Goal: Task Accomplishment & Management: Manage account settings

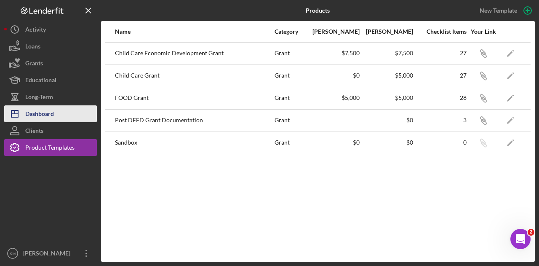
click at [55, 110] on button "Icon/Dashboard Dashboard" at bounding box center [50, 113] width 93 height 17
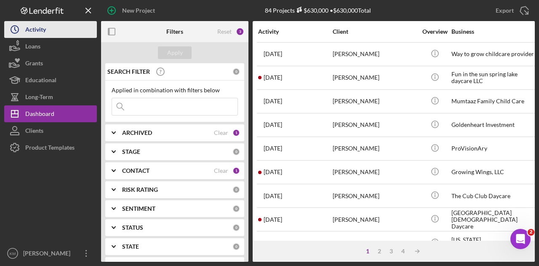
click at [51, 27] on button "Icon/History Activity" at bounding box center [50, 29] width 93 height 17
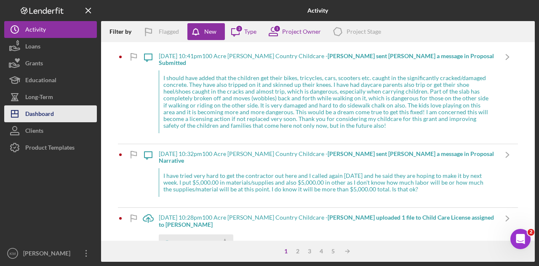
click at [48, 111] on div "Dashboard" at bounding box center [39, 114] width 29 height 19
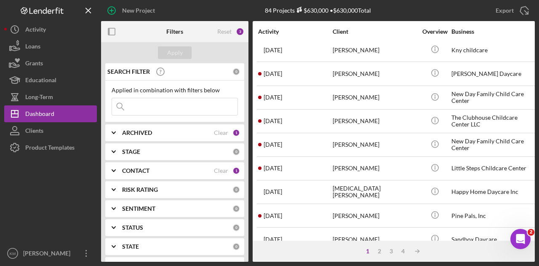
scroll to position [396, 0]
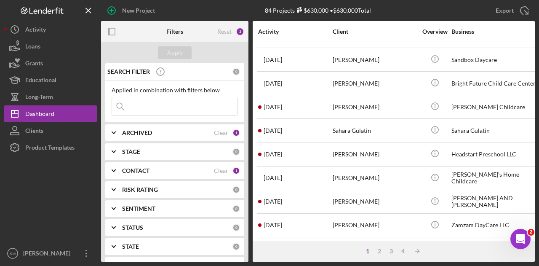
click at [377, 255] on div "1 2 3 4 Icon/Table Sort Arrow" at bounding box center [394, 251] width 282 height 21
click at [379, 251] on div "2" at bounding box center [380, 251] width 12 height 7
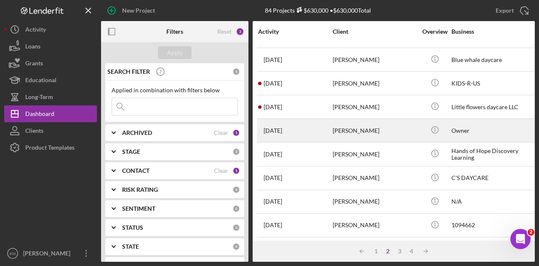
scroll to position [0, 0]
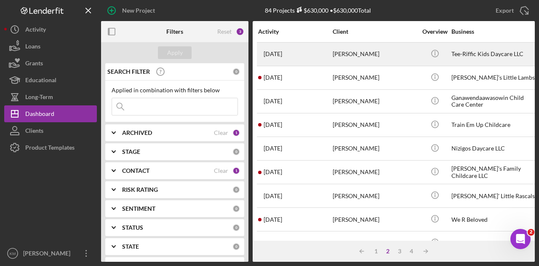
click at [360, 58] on div "[PERSON_NAME]" at bounding box center [375, 54] width 84 height 22
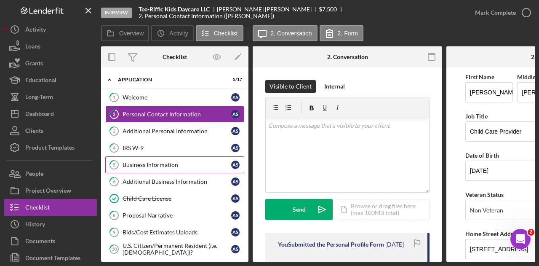
click at [163, 161] on div "Business Information" at bounding box center [177, 164] width 109 height 7
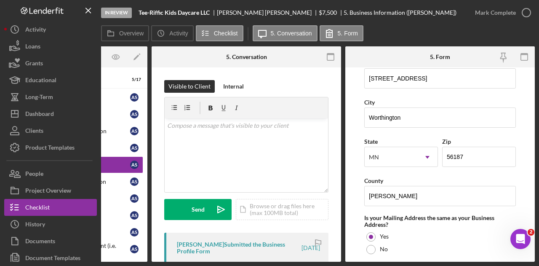
scroll to position [577, 0]
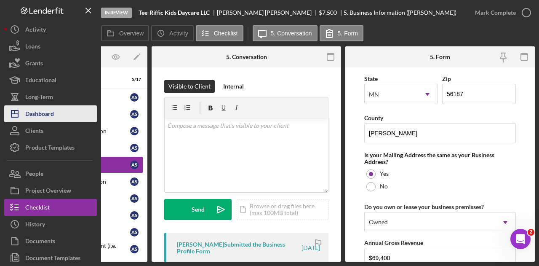
click at [38, 113] on div "Dashboard" at bounding box center [39, 114] width 29 height 19
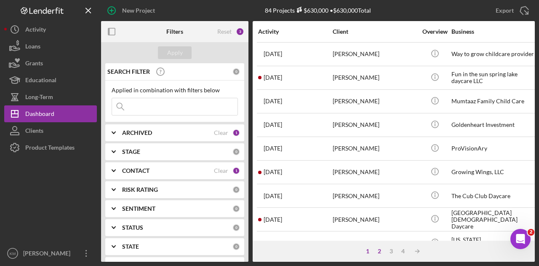
click at [381, 251] on div "2" at bounding box center [380, 251] width 12 height 7
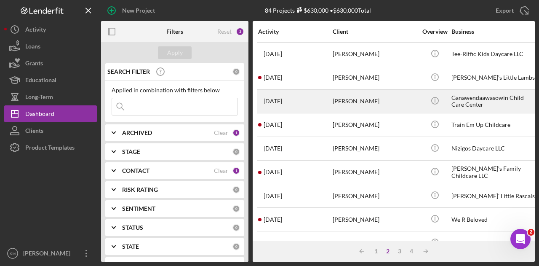
click at [340, 105] on div "[PERSON_NAME]" at bounding box center [375, 101] width 84 height 22
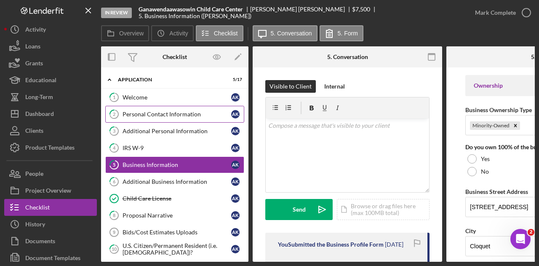
click at [147, 114] on div "Personal Contact Information" at bounding box center [177, 114] width 109 height 7
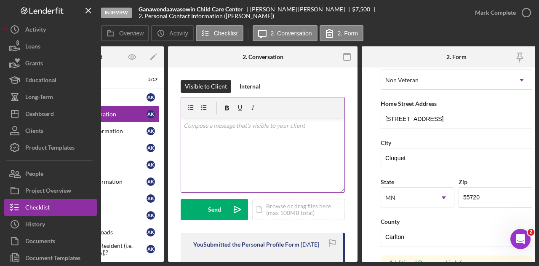
scroll to position [131, 0]
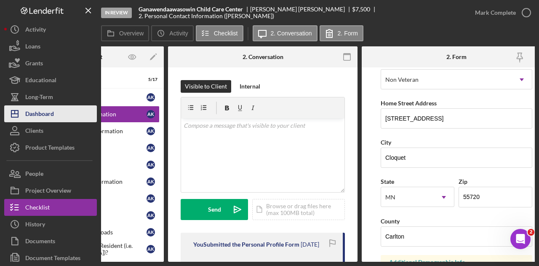
click at [70, 109] on button "Icon/Dashboard Dashboard" at bounding box center [50, 113] width 93 height 17
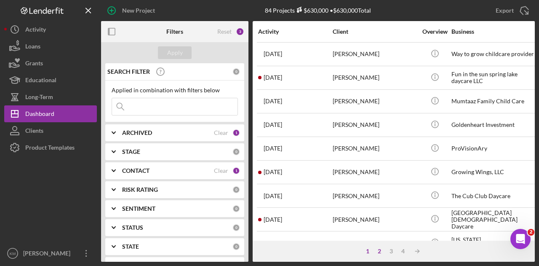
click at [379, 249] on div "2" at bounding box center [380, 251] width 12 height 7
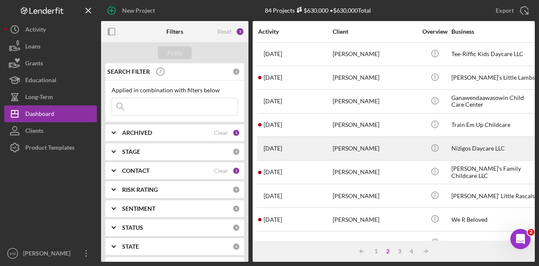
click at [371, 139] on div "[PERSON_NAME]" at bounding box center [375, 148] width 84 height 22
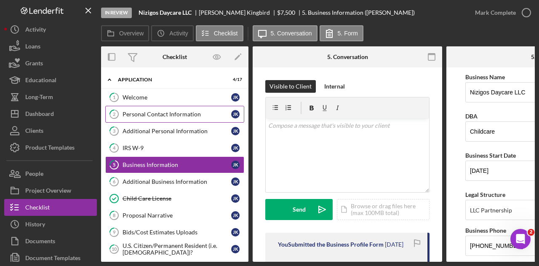
click at [174, 119] on link "2 Personal Contact Information J K" at bounding box center [174, 114] width 139 height 17
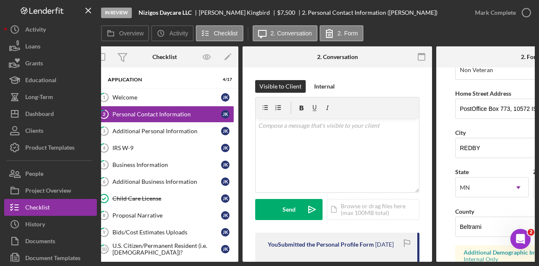
scroll to position [180, 0]
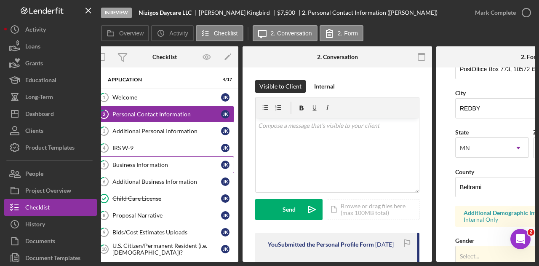
click at [184, 171] on link "5 Business Information J K" at bounding box center [164, 164] width 139 height 17
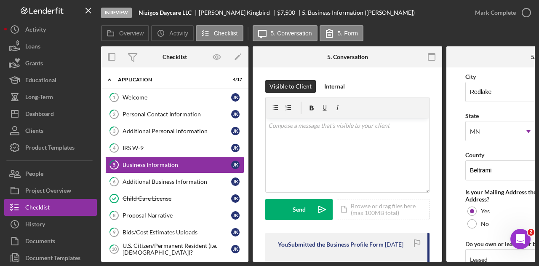
scroll to position [604, 0]
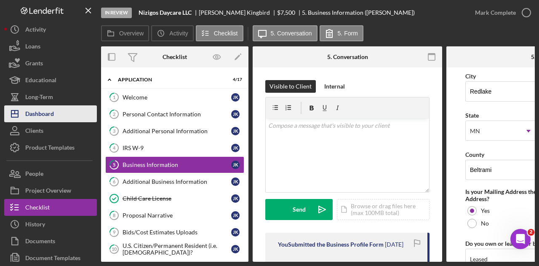
click at [49, 108] on div "Dashboard" at bounding box center [39, 114] width 29 height 19
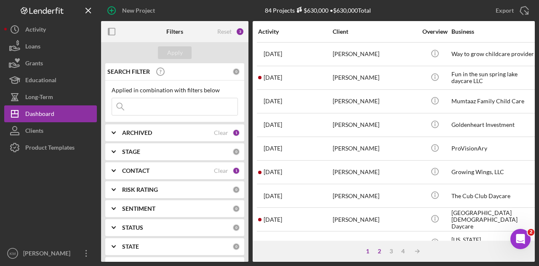
click at [382, 251] on div "2" at bounding box center [380, 251] width 12 height 7
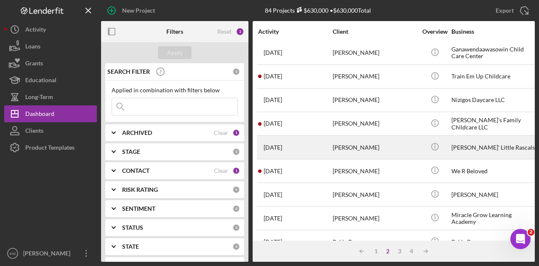
scroll to position [56, 0]
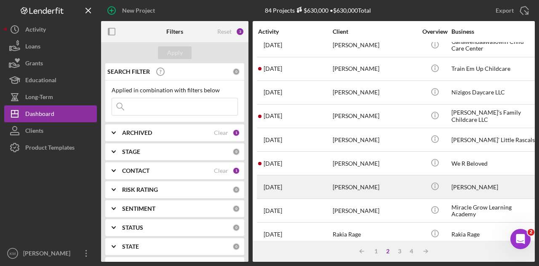
click at [372, 180] on div "[PERSON_NAME]" at bounding box center [375, 187] width 84 height 22
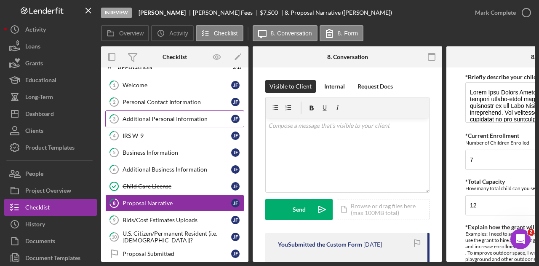
scroll to position [12, 0]
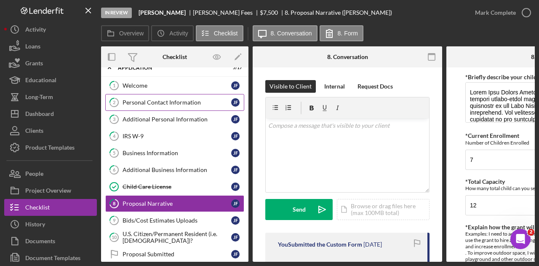
click at [176, 99] on div "Personal Contact Information" at bounding box center [177, 102] width 109 height 7
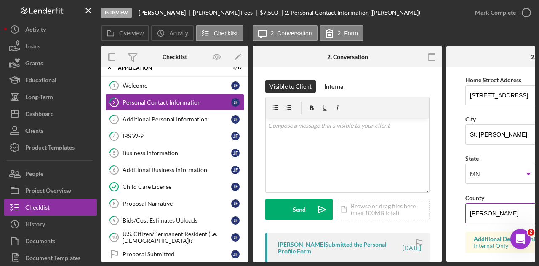
scroll to position [151, 0]
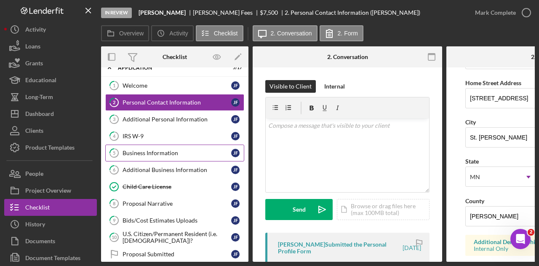
click at [159, 146] on link "5 Business Information [PERSON_NAME]" at bounding box center [174, 152] width 139 height 17
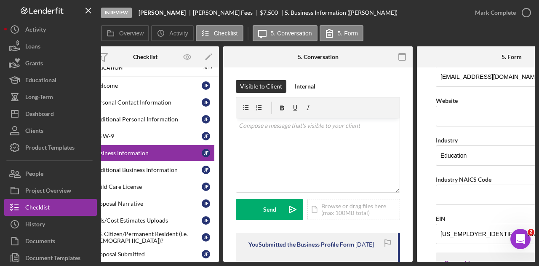
scroll to position [250, 0]
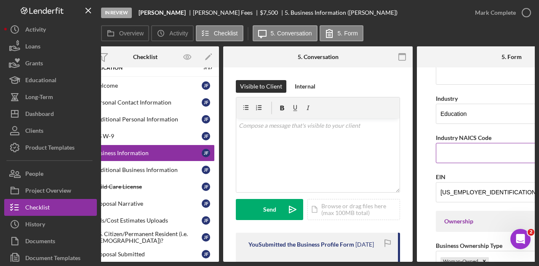
click at [449, 148] on input "Industry NAICS Code" at bounding box center [512, 153] width 152 height 20
type input "624410"
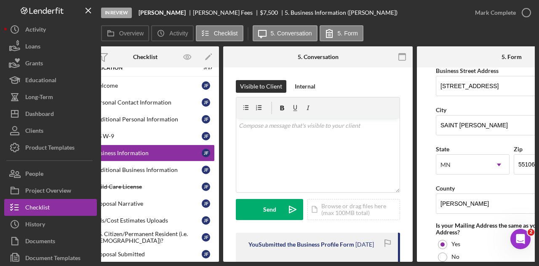
scroll to position [745, 0]
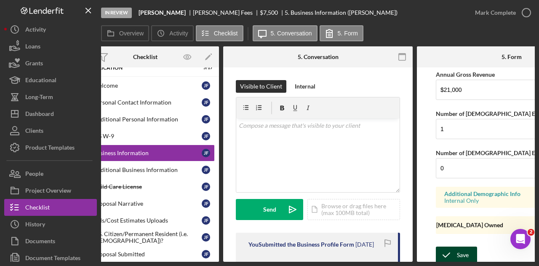
click at [450, 245] on icon "submit" at bounding box center [446, 254] width 21 height 21
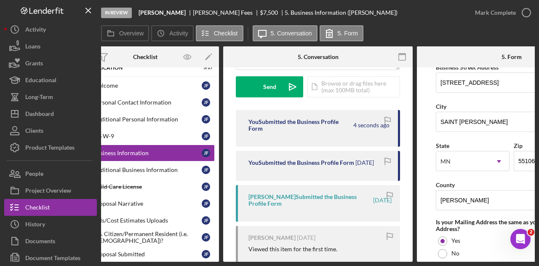
scroll to position [510, 0]
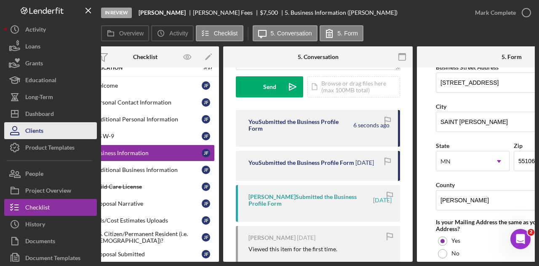
click at [62, 122] on button "Clients" at bounding box center [50, 130] width 93 height 17
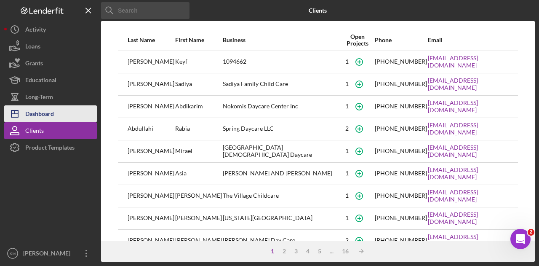
click at [60, 111] on button "Icon/Dashboard Dashboard" at bounding box center [50, 113] width 93 height 17
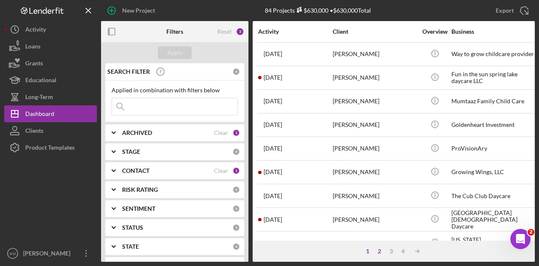
click at [379, 249] on div "2" at bounding box center [380, 251] width 12 height 7
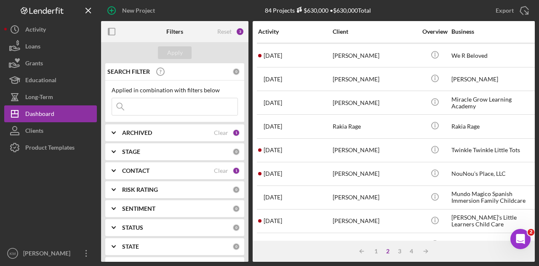
scroll to position [164, 0]
click at [389, 190] on div "[PERSON_NAME]" at bounding box center [375, 197] width 84 height 22
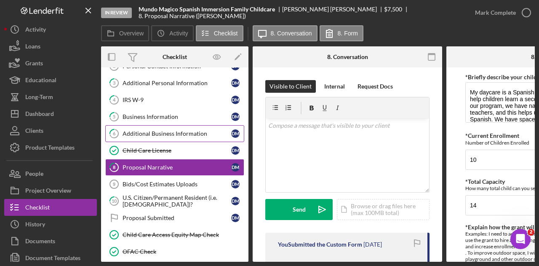
scroll to position [31, 0]
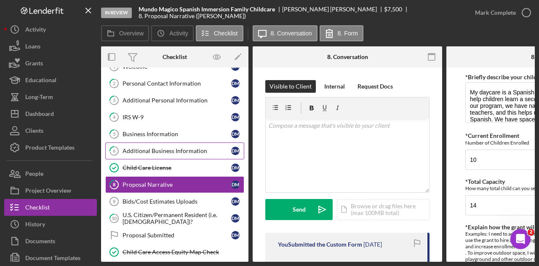
click at [168, 131] on div "Business Information" at bounding box center [177, 134] width 109 height 7
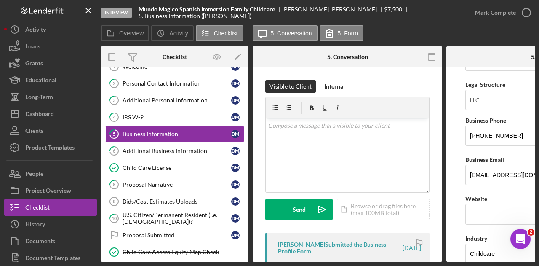
scroll to position [200, 0]
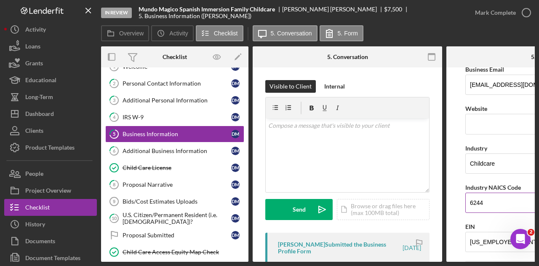
click at [494, 196] on input "6244" at bounding box center [541, 203] width 152 height 20
type input "624410"
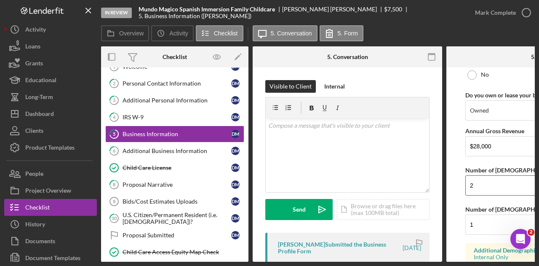
scroll to position [745, 0]
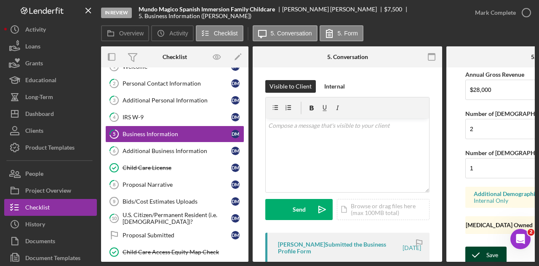
click at [481, 244] on icon "submit" at bounding box center [475, 254] width 21 height 21
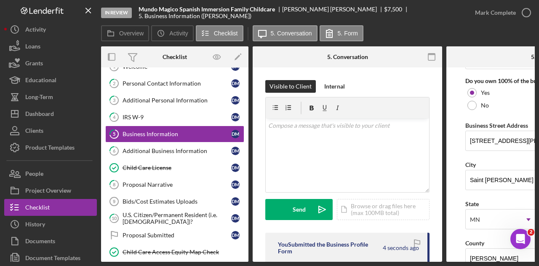
scroll to position [451, 0]
click at [212, 92] on link "3 Additional Personal Information [PERSON_NAME]" at bounding box center [174, 100] width 139 height 17
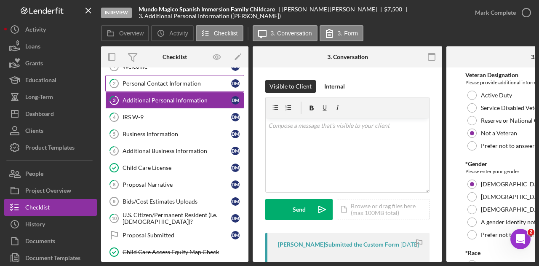
click at [202, 83] on div "Personal Contact Information" at bounding box center [177, 83] width 109 height 7
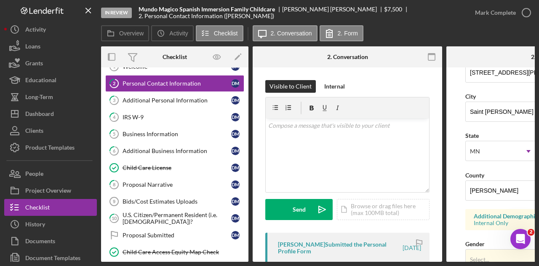
scroll to position [182, 0]
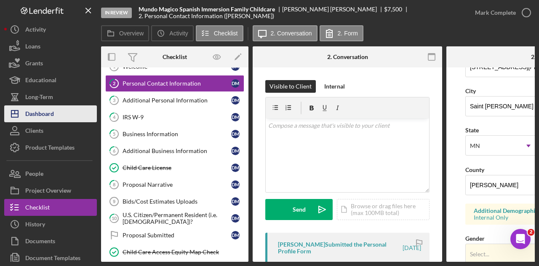
click at [43, 110] on div "Dashboard" at bounding box center [39, 114] width 29 height 19
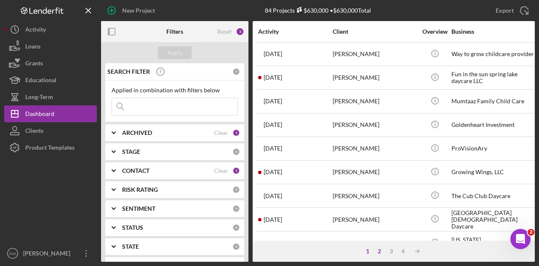
click at [379, 249] on div "2" at bounding box center [380, 251] width 12 height 7
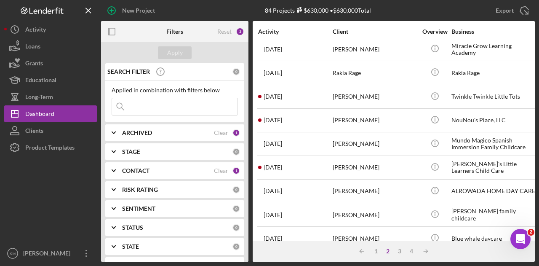
scroll to position [218, 0]
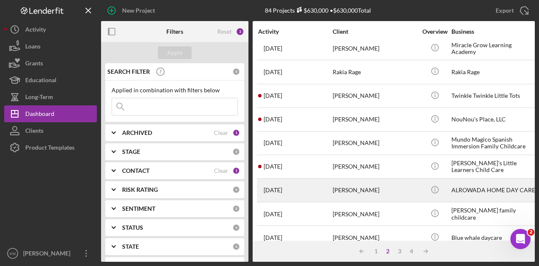
click at [348, 187] on div "[PERSON_NAME]" at bounding box center [375, 190] width 84 height 22
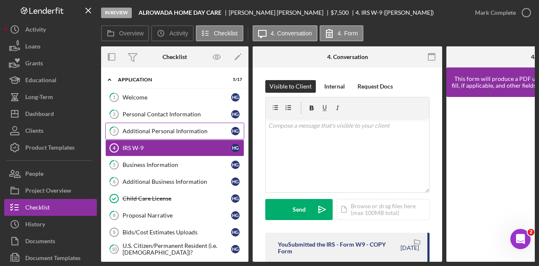
click at [186, 128] on div "Additional Personal Information" at bounding box center [177, 131] width 109 height 7
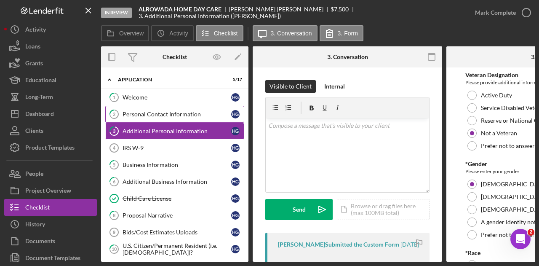
click at [172, 113] on div "Personal Contact Information" at bounding box center [177, 114] width 109 height 7
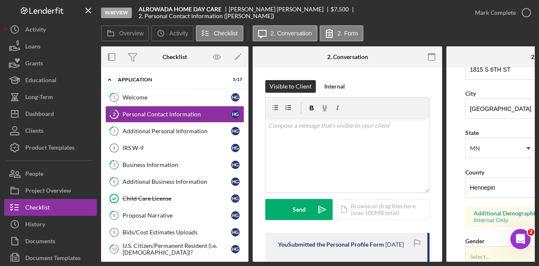
scroll to position [180, 0]
click at [195, 171] on link "5 Business Information H G" at bounding box center [174, 164] width 139 height 17
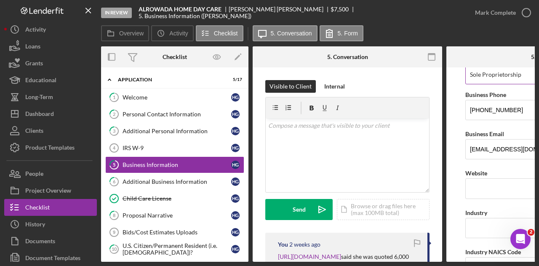
scroll to position [195, 0]
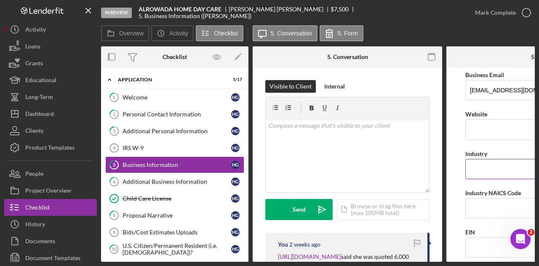
click at [488, 169] on input "Industry" at bounding box center [541, 169] width 152 height 20
type input "Childcare"
click at [484, 198] on input "Industry NAICS Code" at bounding box center [541, 208] width 152 height 20
type input "624410"
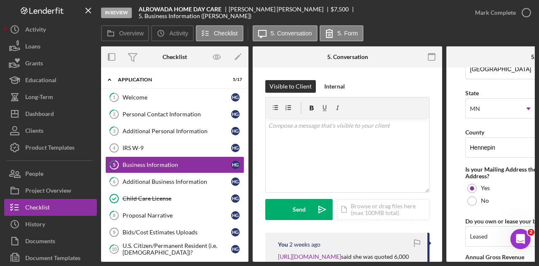
scroll to position [745, 0]
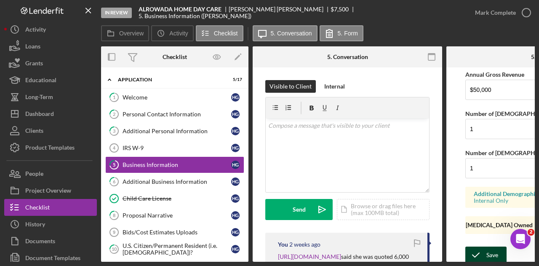
click at [479, 250] on icon "submit" at bounding box center [475, 254] width 21 height 21
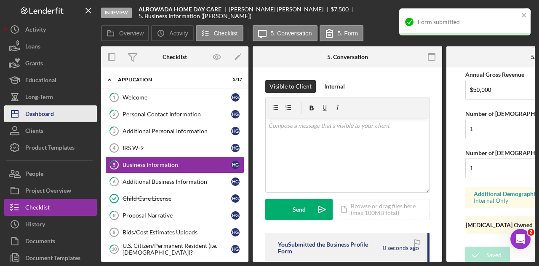
click at [35, 114] on div "Dashboard" at bounding box center [39, 114] width 29 height 19
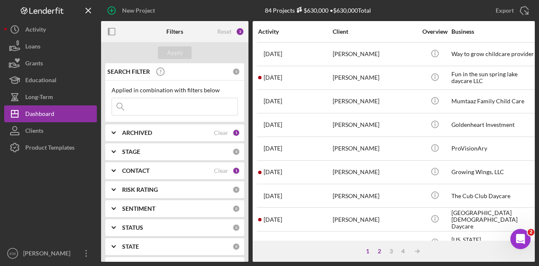
click at [382, 250] on div "2" at bounding box center [380, 251] width 12 height 7
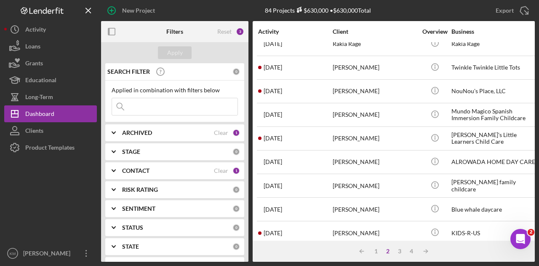
scroll to position [247, 0]
click at [388, 185] on div "[PERSON_NAME]" at bounding box center [375, 185] width 84 height 22
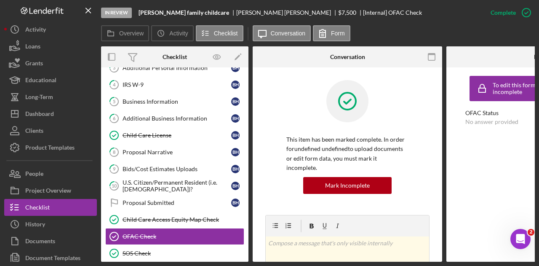
scroll to position [62, 0]
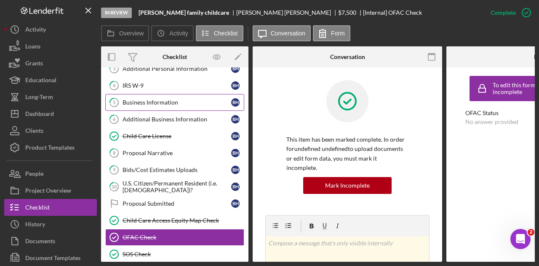
click at [133, 94] on link "5 Business Information B H" at bounding box center [174, 102] width 139 height 17
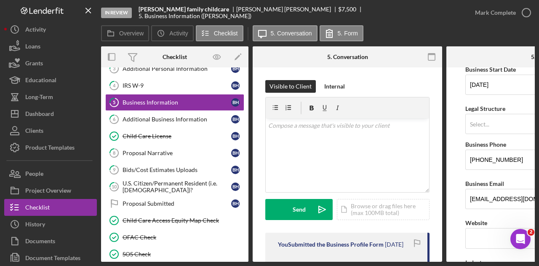
scroll to position [201, 0]
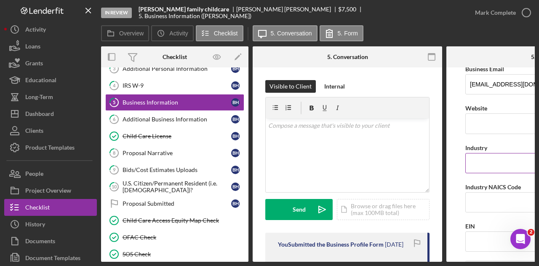
click at [473, 160] on input "Industry" at bounding box center [541, 163] width 152 height 20
type input "Childcare"
click at [489, 193] on input "Industry NAICS Code" at bounding box center [541, 202] width 152 height 20
type input "624410"
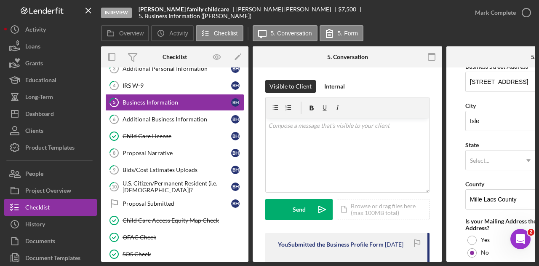
scroll to position [514, 0]
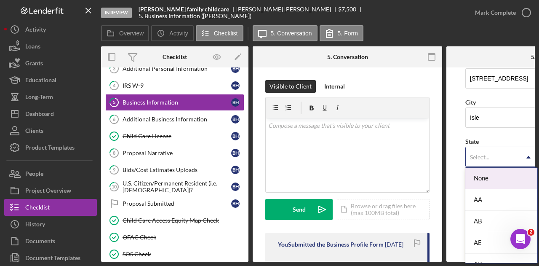
click at [485, 157] on div "Select..." at bounding box center [479, 157] width 19 height 7
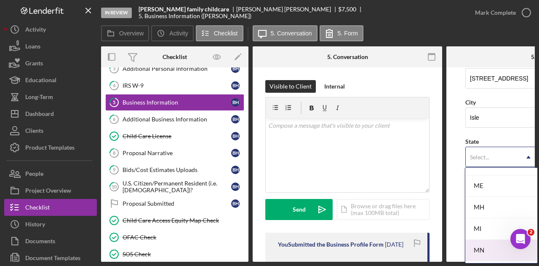
click at [489, 242] on div "MN" at bounding box center [501, 250] width 72 height 21
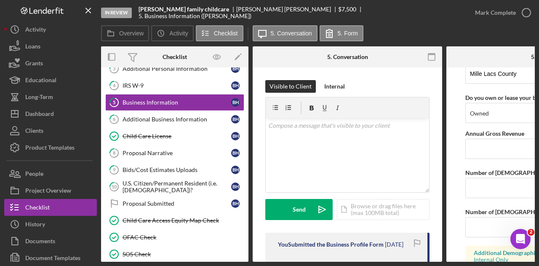
scroll to position [901, 0]
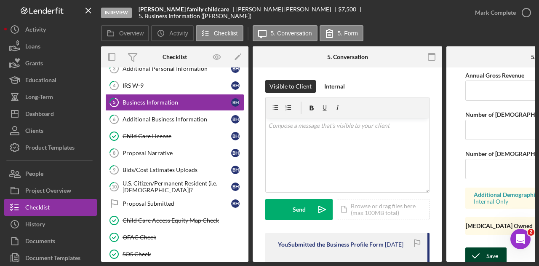
click at [480, 246] on icon "submit" at bounding box center [475, 255] width 21 height 21
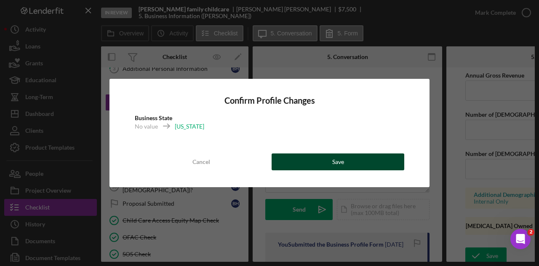
click at [306, 161] on button "Save" at bounding box center [338, 161] width 133 height 17
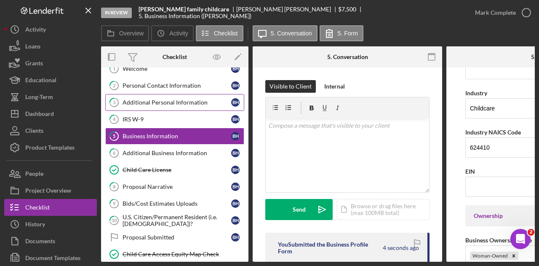
scroll to position [29, 0]
click at [147, 77] on link "2 Personal Contact Information B H" at bounding box center [174, 85] width 139 height 17
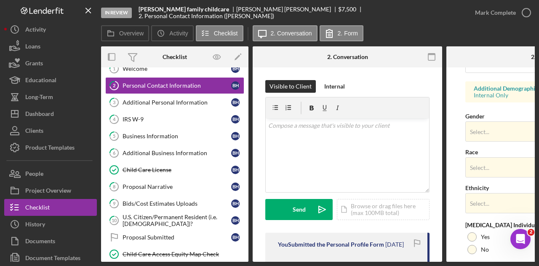
scroll to position [318, 0]
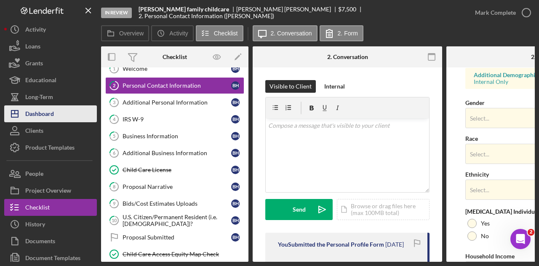
click at [69, 111] on button "Icon/Dashboard Dashboard" at bounding box center [50, 113] width 93 height 17
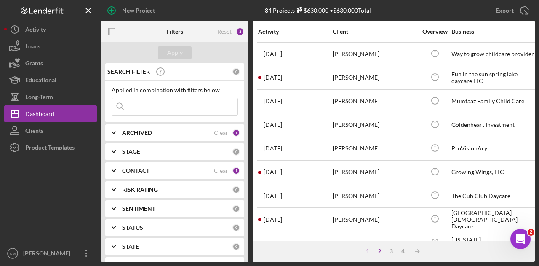
click at [383, 249] on div "2" at bounding box center [380, 251] width 12 height 7
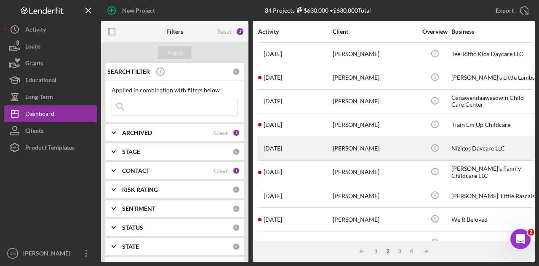
click at [354, 143] on div "[PERSON_NAME]" at bounding box center [375, 148] width 84 height 22
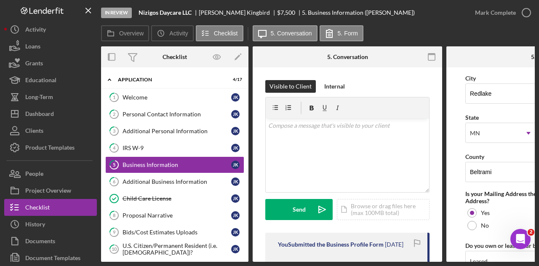
scroll to position [603, 0]
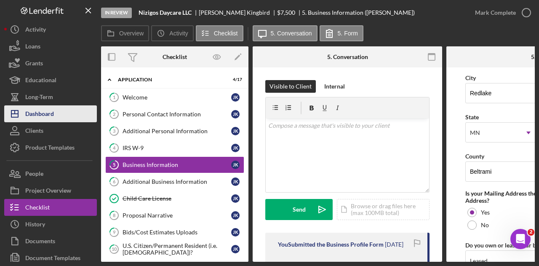
click at [50, 114] on div "Dashboard" at bounding box center [39, 114] width 29 height 19
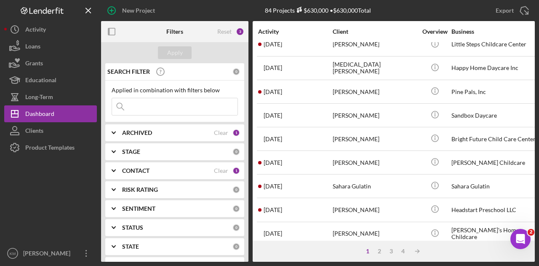
scroll to position [343, 0]
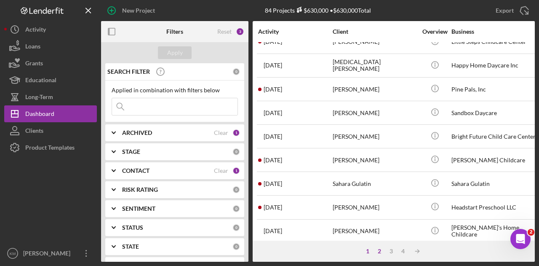
click at [378, 253] on div "2" at bounding box center [380, 251] width 12 height 7
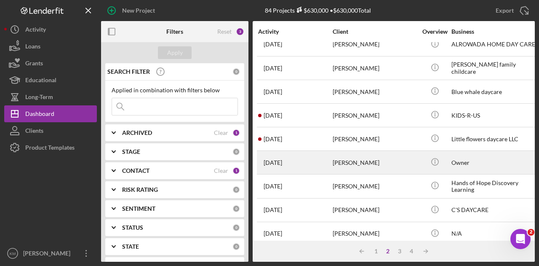
scroll to position [364, 0]
click at [374, 180] on div "[PERSON_NAME]" at bounding box center [375, 185] width 84 height 22
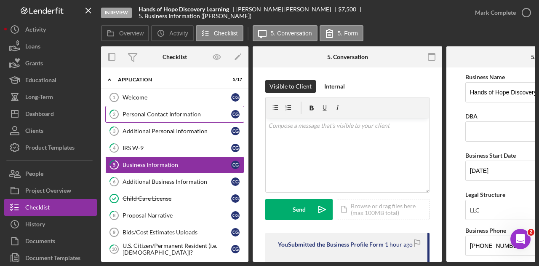
click at [181, 112] on div "Personal Contact Information" at bounding box center [177, 114] width 109 height 7
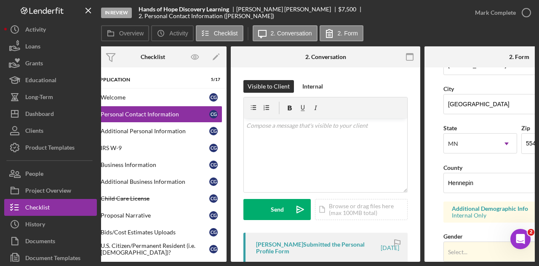
scroll to position [156, 0]
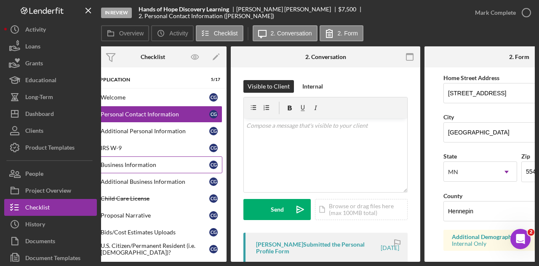
click at [186, 161] on div "Business Information" at bounding box center [155, 164] width 109 height 7
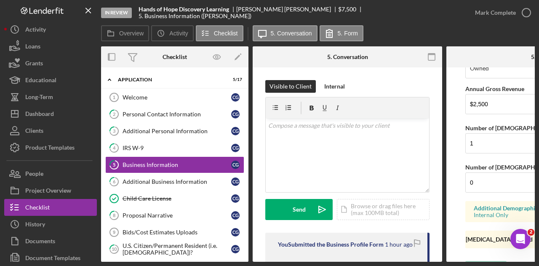
scroll to position [745, 0]
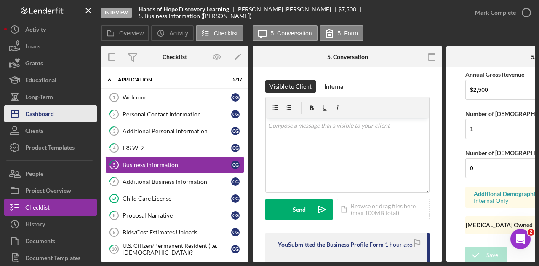
click at [29, 112] on div "Dashboard" at bounding box center [39, 114] width 29 height 19
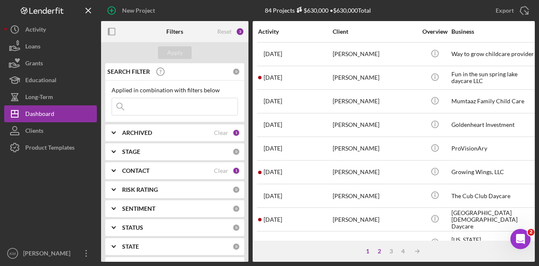
click at [382, 249] on div "2" at bounding box center [380, 251] width 12 height 7
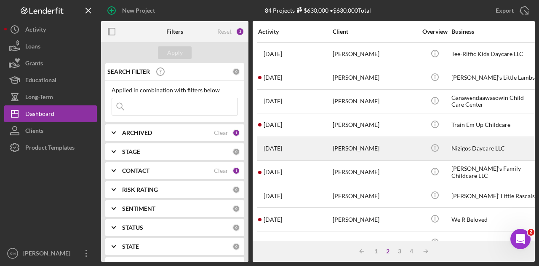
scroll to position [396, 0]
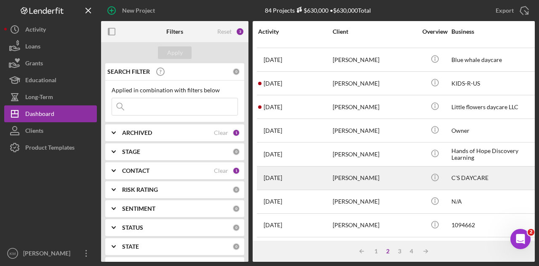
click at [401, 168] on div "[PERSON_NAME]" at bounding box center [375, 178] width 84 height 22
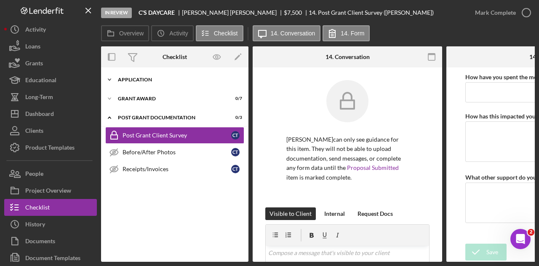
click at [164, 76] on div "Icon/Expander Application 5 / 17" at bounding box center [174, 79] width 147 height 17
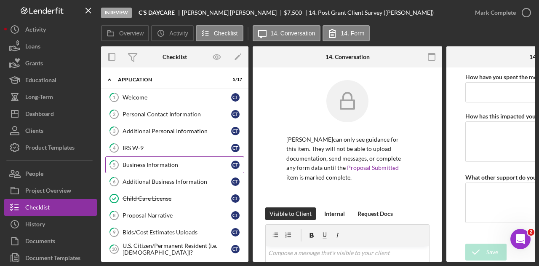
click at [159, 161] on div "Business Information" at bounding box center [177, 164] width 109 height 7
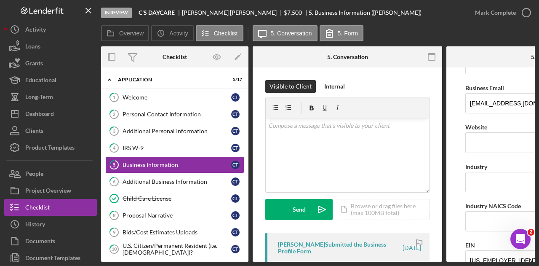
scroll to position [190, 0]
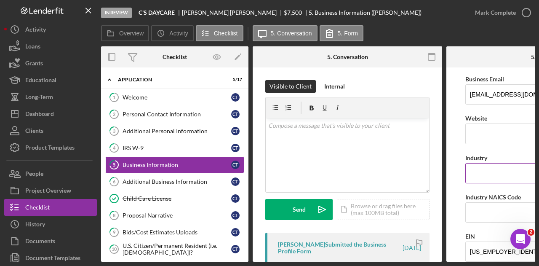
click at [479, 174] on input "Industry" at bounding box center [541, 173] width 152 height 20
type input "Childcare"
click at [496, 216] on input "Industry NAICS Code" at bounding box center [541, 212] width 152 height 20
type input "624410"
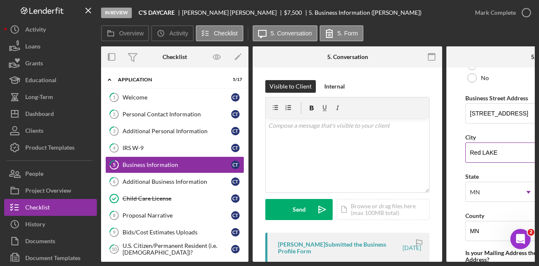
scroll to position [479, 0]
click at [481, 234] on input "MN" at bounding box center [541, 230] width 152 height 20
paste input "Beltrami"
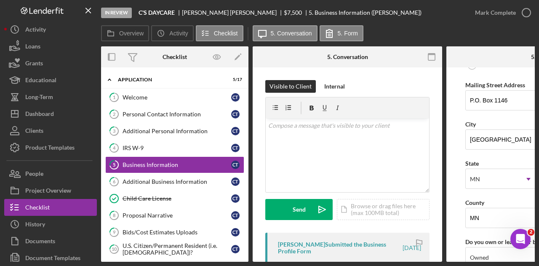
scroll to position [699, 0]
type input "Beltrami"
click at [496, 210] on input "MN" at bounding box center [541, 217] width 152 height 20
paste input "Beltrami"
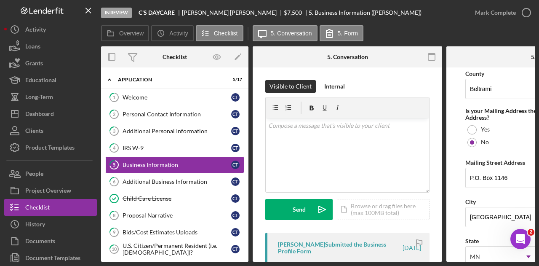
scroll to position [901, 0]
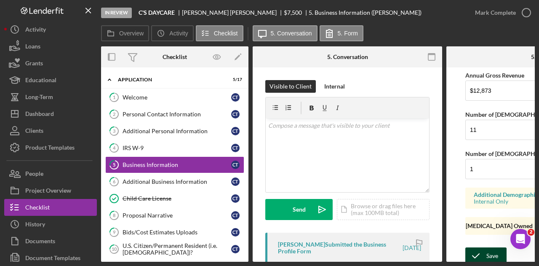
type input "Beltrami"
click at [474, 254] on icon "submit" at bounding box center [475, 255] width 21 height 21
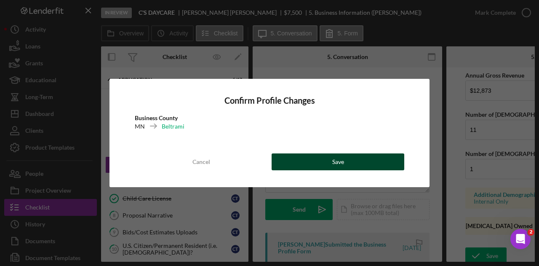
click at [325, 160] on button "Save" at bounding box center [338, 161] width 133 height 17
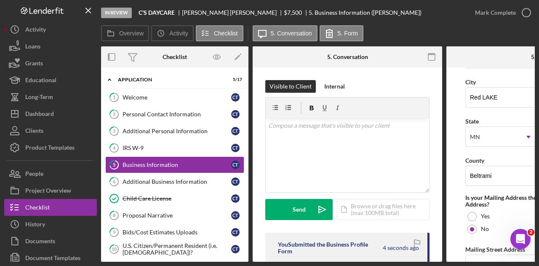
scroll to position [533, 0]
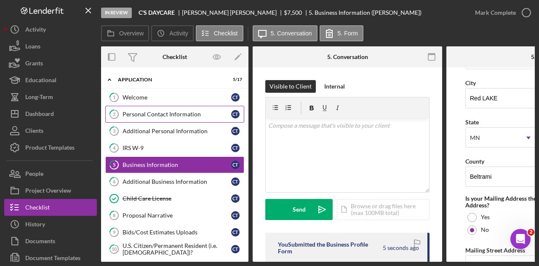
click at [156, 113] on div "Personal Contact Information" at bounding box center [177, 114] width 109 height 7
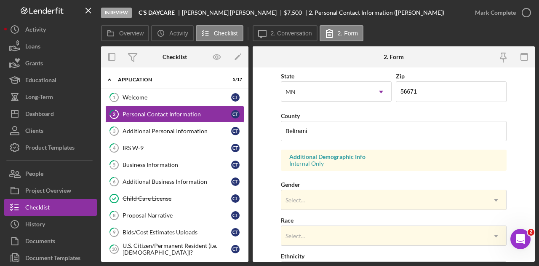
scroll to position [366, 0]
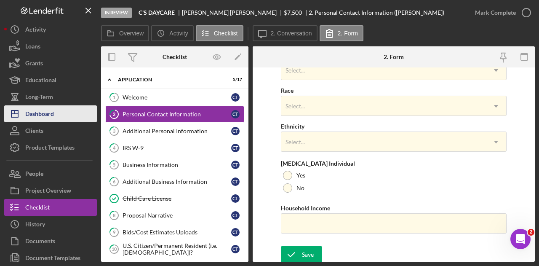
click at [24, 110] on icon "Icon/Dashboard" at bounding box center [14, 113] width 21 height 21
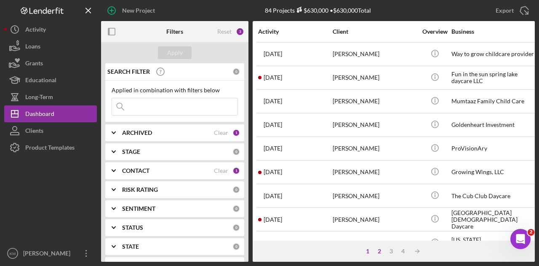
click at [380, 249] on div "2" at bounding box center [380, 251] width 12 height 7
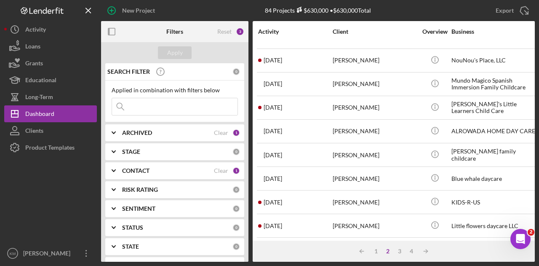
scroll to position [396, 0]
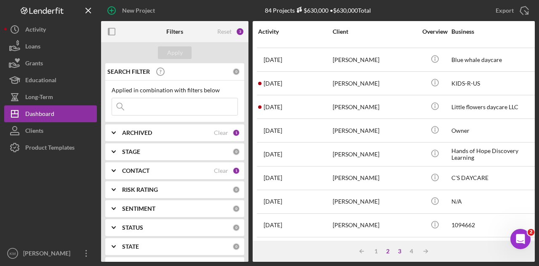
click at [395, 251] on div "3" at bounding box center [400, 251] width 12 height 7
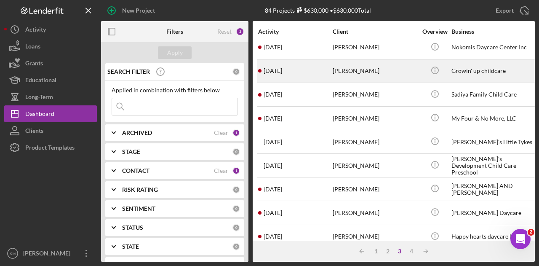
scroll to position [78, 0]
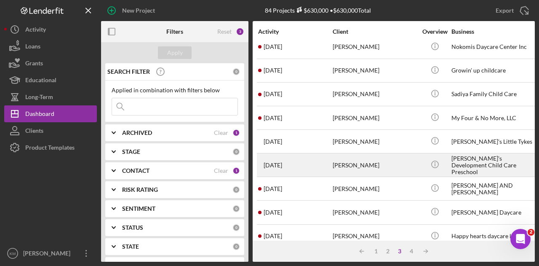
click at [368, 158] on div "[PERSON_NAME]" at bounding box center [375, 165] width 84 height 22
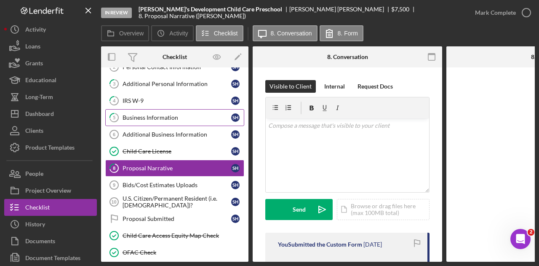
scroll to position [48, 0]
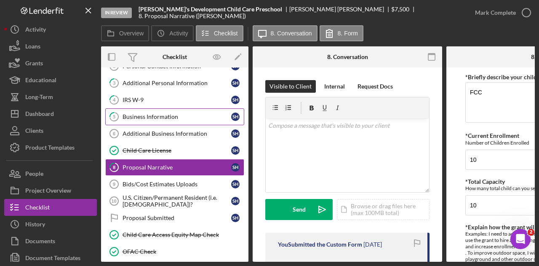
click at [174, 116] on div "Business Information" at bounding box center [177, 116] width 109 height 7
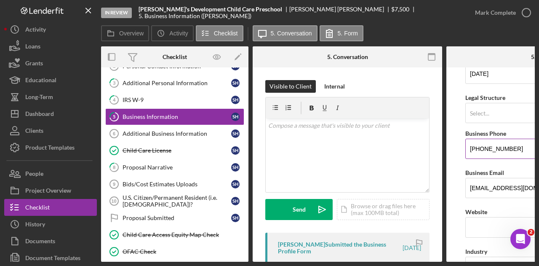
scroll to position [188, 0]
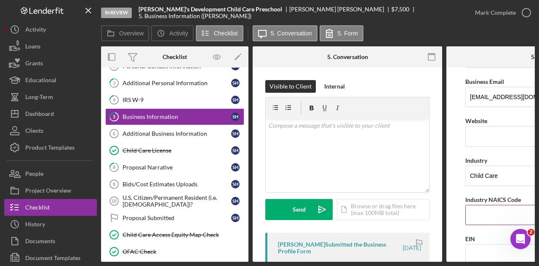
click at [487, 205] on input "Industry NAICS Code" at bounding box center [541, 215] width 152 height 20
type input "624410"
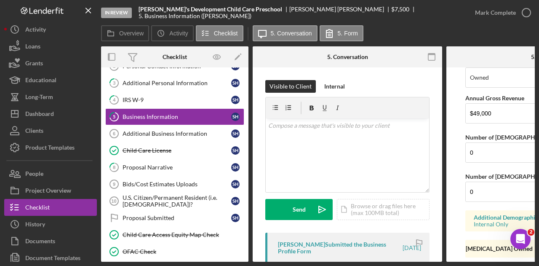
scroll to position [745, 0]
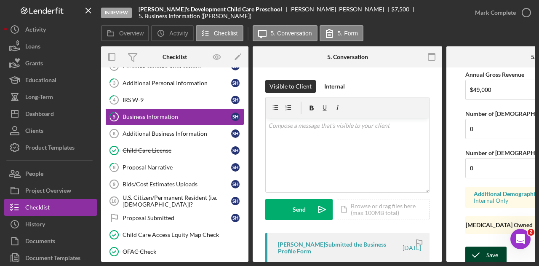
click at [490, 246] on div "Save" at bounding box center [493, 254] width 12 height 17
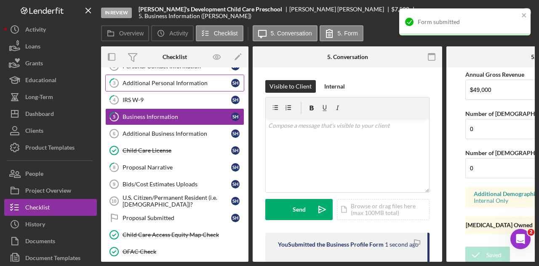
scroll to position [11, 0]
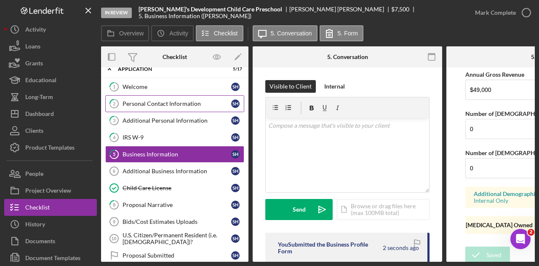
click at [145, 96] on link "2 Personal Contact Information S H" at bounding box center [174, 103] width 139 height 17
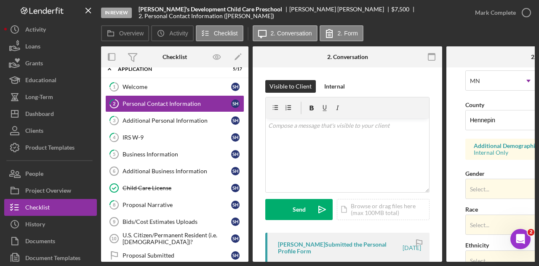
scroll to position [368, 0]
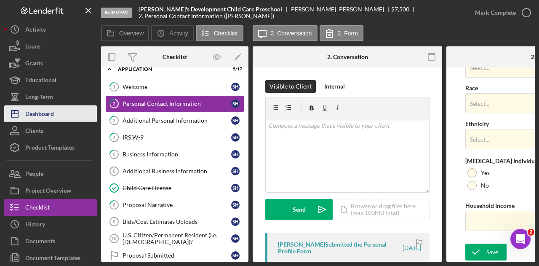
click at [7, 108] on icon "Icon/Dashboard" at bounding box center [14, 113] width 21 height 21
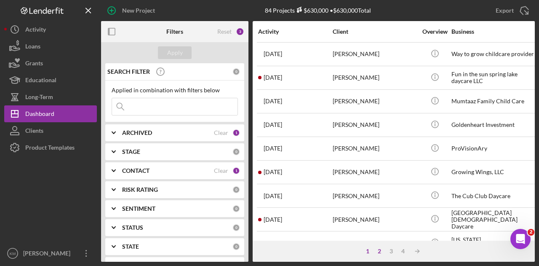
click at [381, 249] on div "2" at bounding box center [380, 251] width 12 height 7
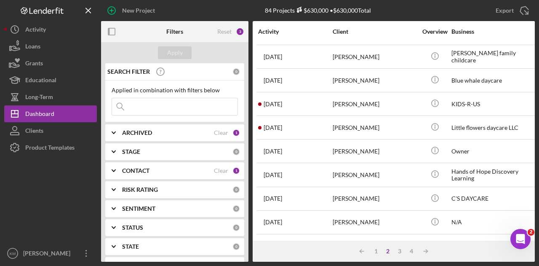
scroll to position [396, 0]
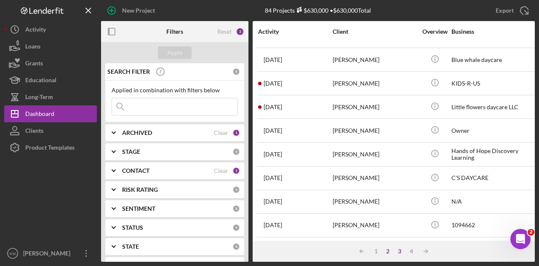
click at [400, 253] on div "3" at bounding box center [400, 251] width 12 height 7
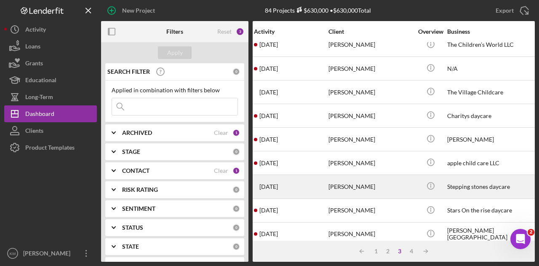
scroll to position [396, 7]
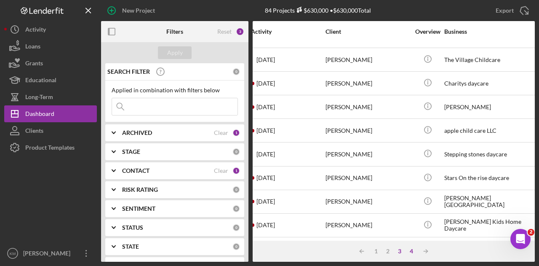
click at [411, 249] on div "4" at bounding box center [412, 251] width 12 height 7
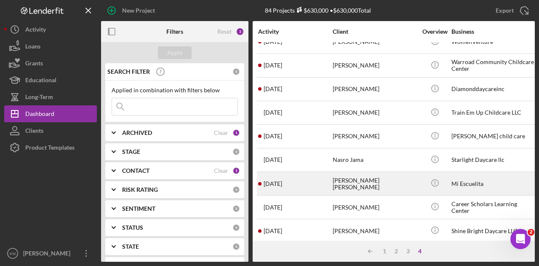
scroll to position [22, 0]
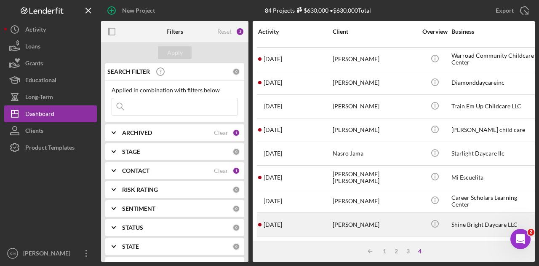
click at [373, 213] on div "[PERSON_NAME]" at bounding box center [375, 224] width 84 height 22
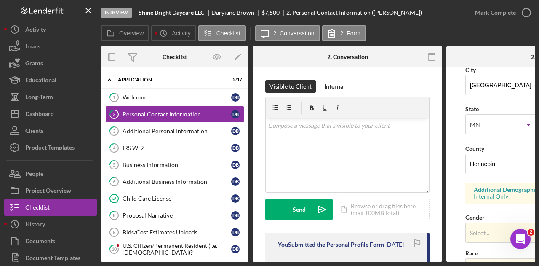
scroll to position [368, 0]
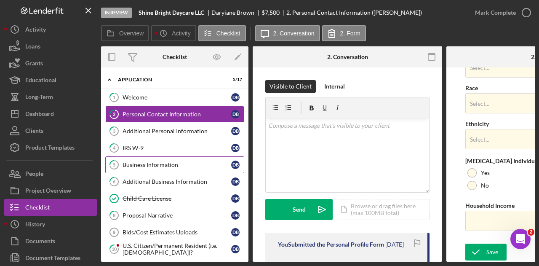
click at [184, 165] on div "Business Information" at bounding box center [177, 164] width 109 height 7
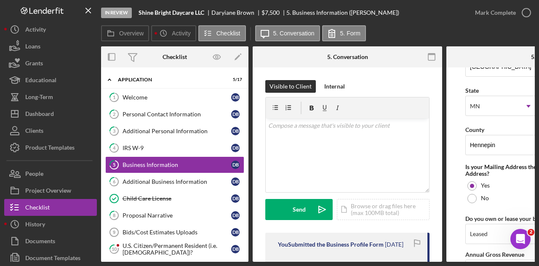
scroll to position [745, 0]
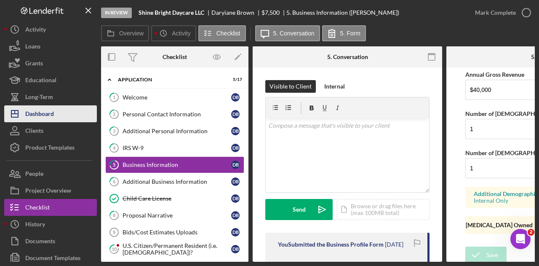
click at [37, 111] on div "Dashboard" at bounding box center [39, 114] width 29 height 19
